Goal: Task Accomplishment & Management: Use online tool/utility

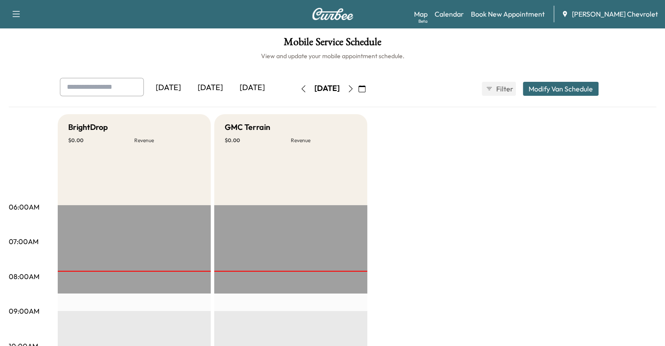
click at [189, 91] on div "[DATE]" at bounding box center [210, 88] width 42 height 20
click at [231, 80] on div "[DATE]" at bounding box center [252, 88] width 42 height 20
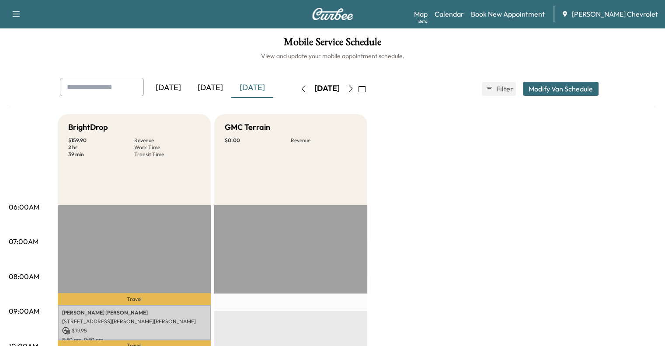
click at [189, 87] on div "[DATE]" at bounding box center [210, 88] width 42 height 20
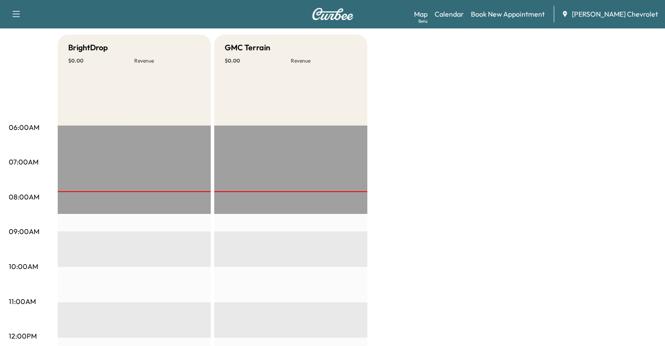
scroll to position [73, 0]
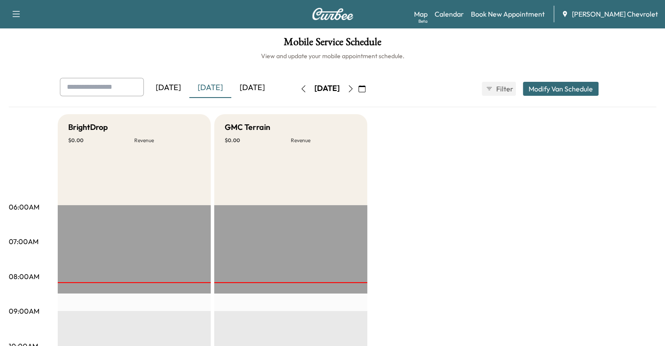
click at [231, 80] on div "[DATE]" at bounding box center [252, 88] width 42 height 20
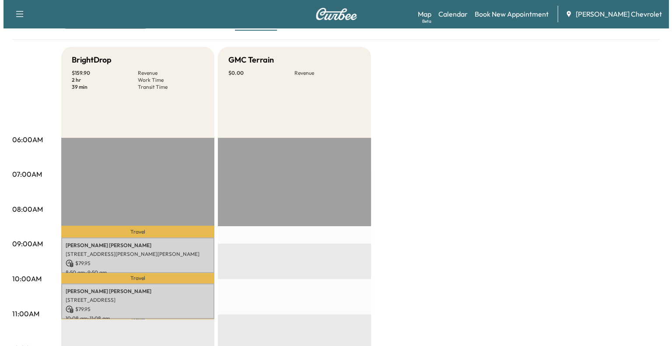
scroll to position [86, 0]
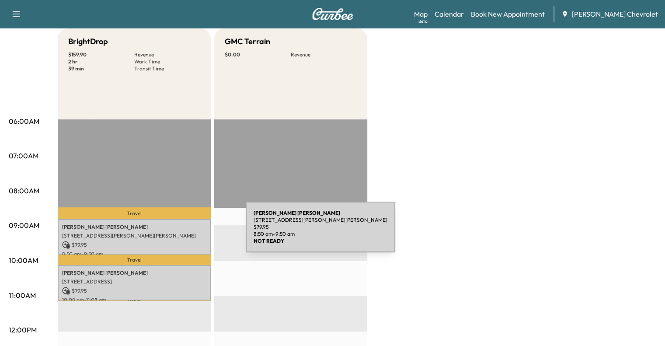
click at [169, 237] on p "14439 Dixie Highway, Crittenden, KY 41030, US" at bounding box center [134, 235] width 144 height 7
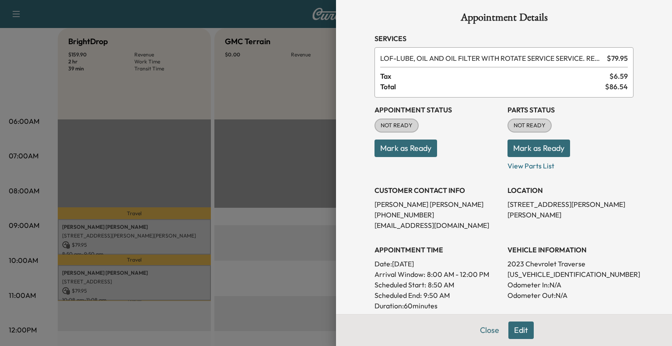
scroll to position [0, 0]
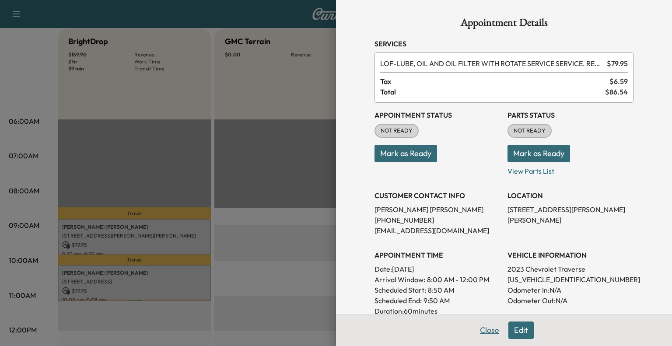
click at [485, 332] on button "Close" at bounding box center [489, 330] width 31 height 17
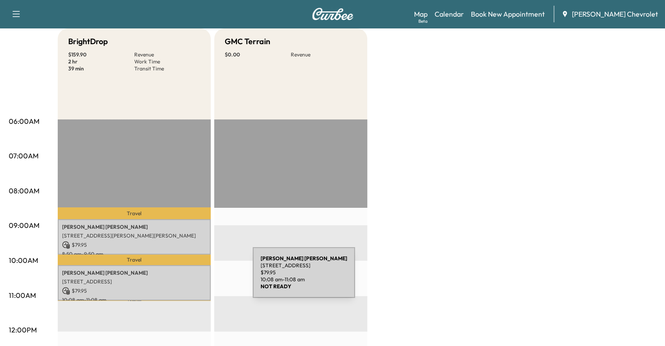
click at [187, 278] on p "[STREET_ADDRESS]" at bounding box center [134, 281] width 144 height 7
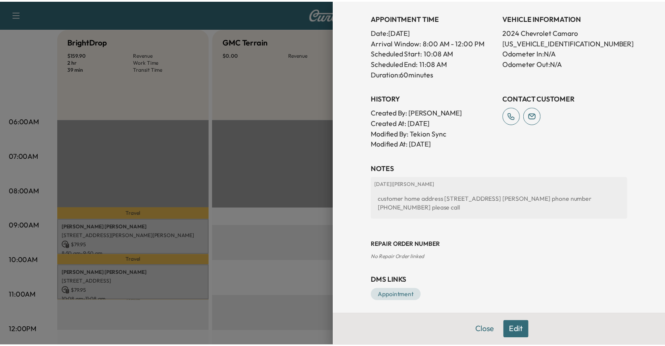
scroll to position [241, 0]
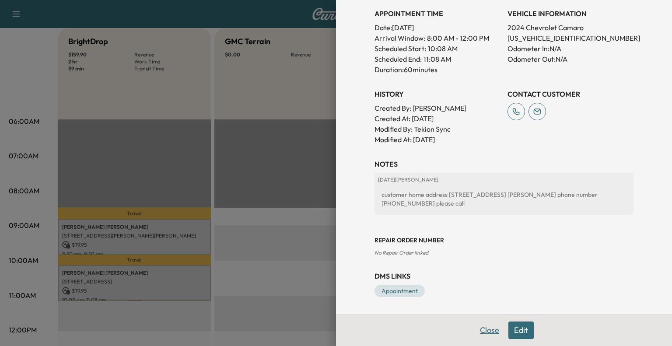
click at [479, 329] on button "Close" at bounding box center [489, 330] width 31 height 17
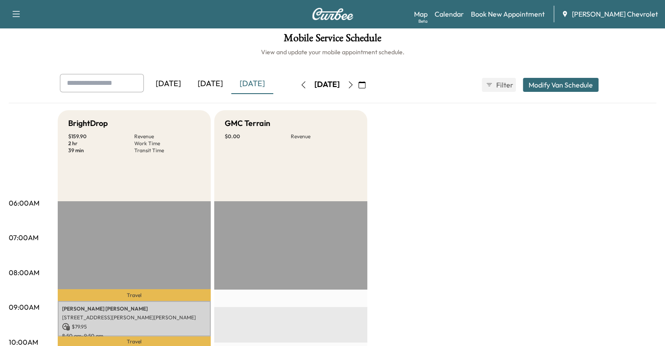
scroll to position [0, 0]
